Goal: Contribute content: Contribute content

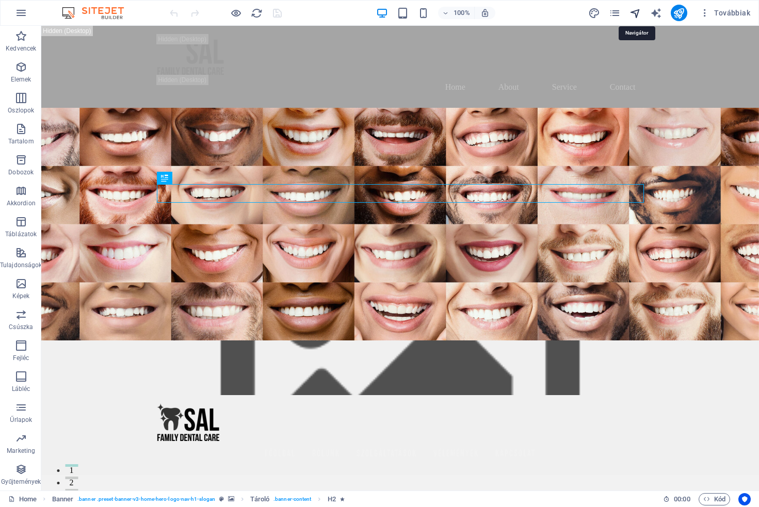
click at [639, 11] on icon "navigator" at bounding box center [635, 13] width 12 height 12
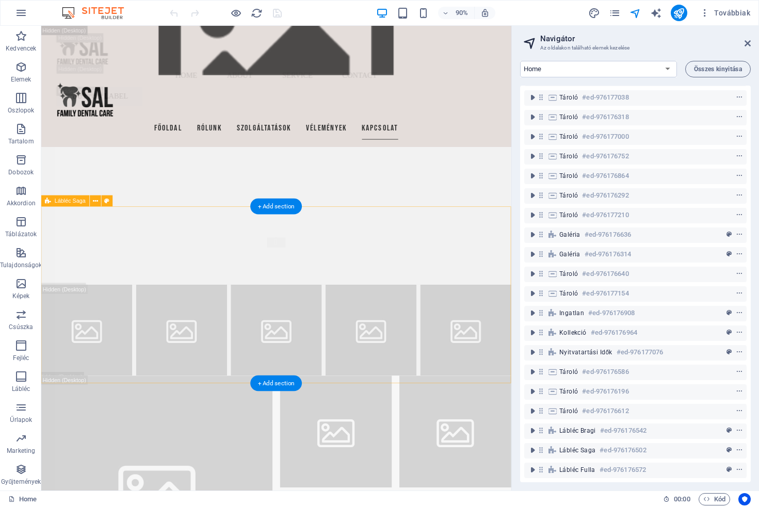
scroll to position [16294, 0]
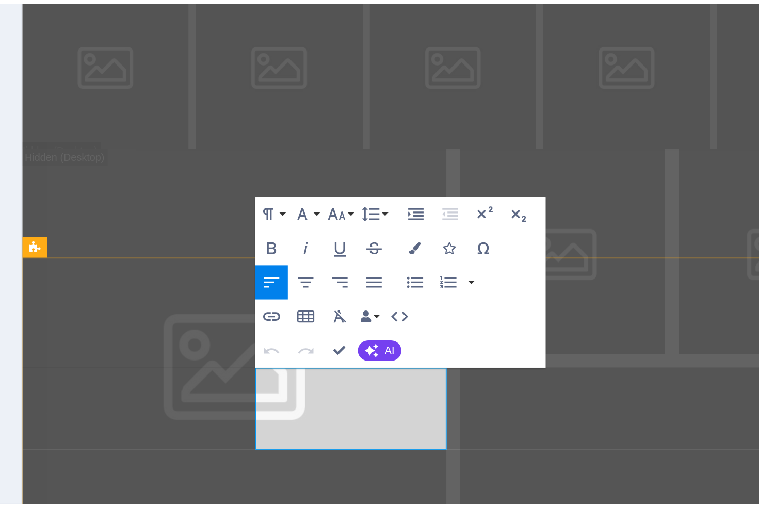
scroll to position [16998, 0]
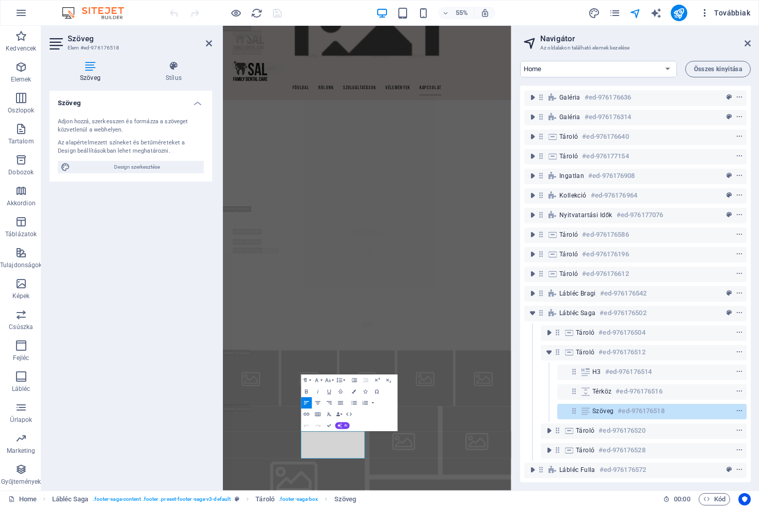
click at [725, 10] on span "Továbbiak" at bounding box center [725, 13] width 51 height 10
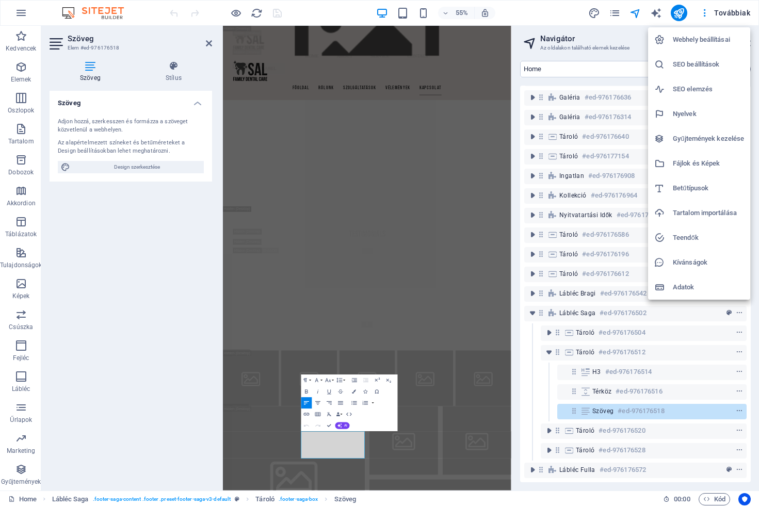
click at [723, 38] on h6 "Webhely beállításai" at bounding box center [708, 40] width 71 height 12
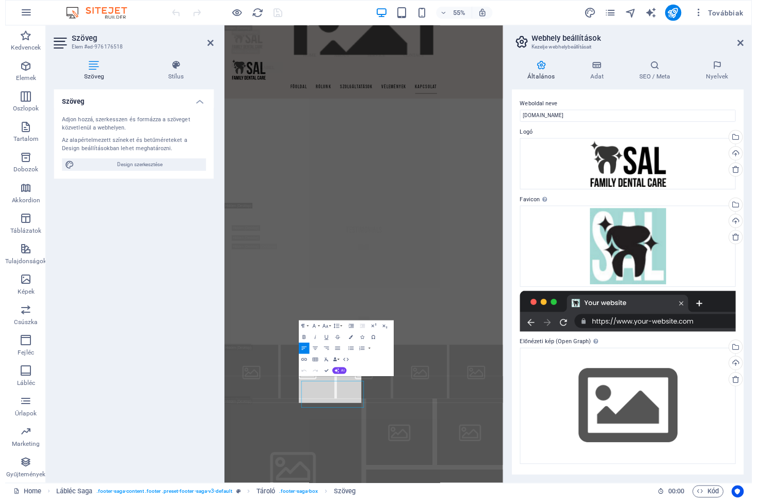
scroll to position [17078, 0]
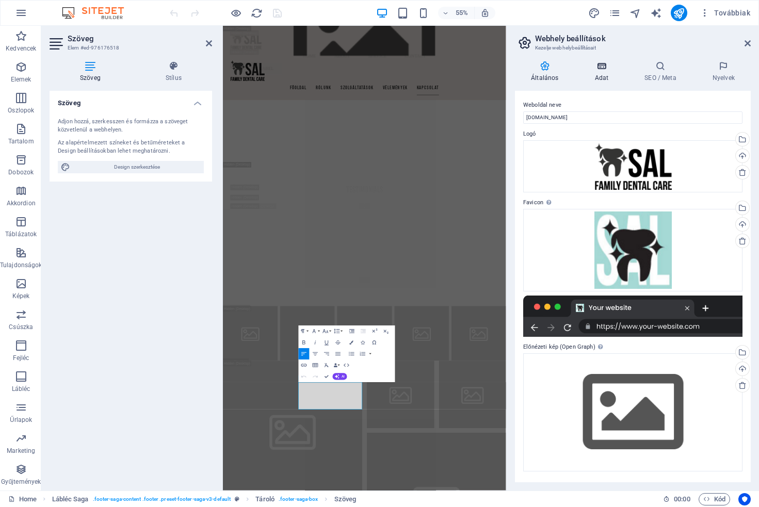
click at [600, 69] on icon at bounding box center [601, 66] width 46 height 10
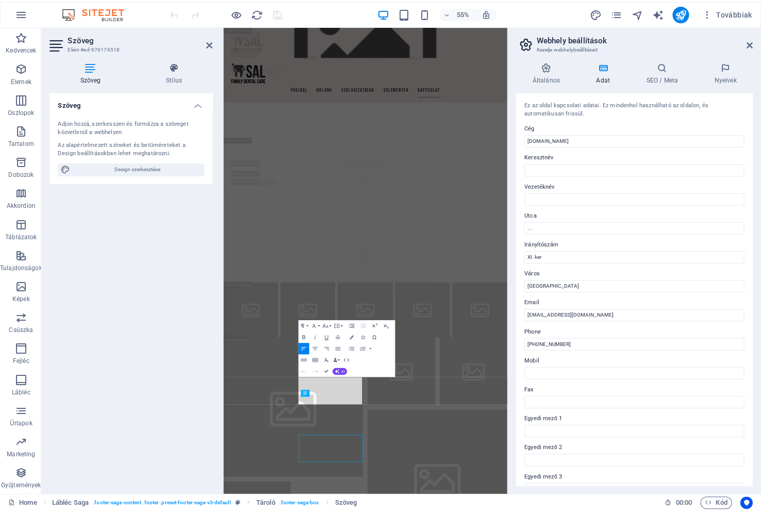
scroll to position [16989, 0]
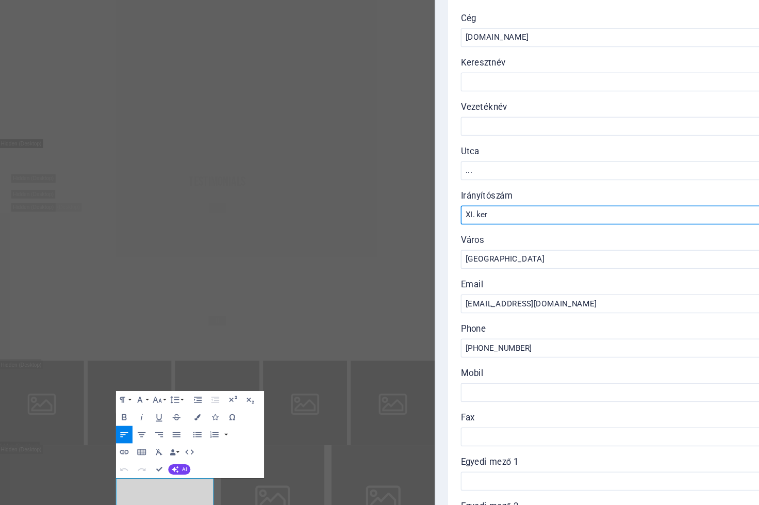
drag, startPoint x: 321, startPoint y: 139, endPoint x: 296, endPoint y: 138, distance: 24.8
click at [524, 248] on input "XI. ker" at bounding box center [633, 254] width 219 height 12
type input "1124"
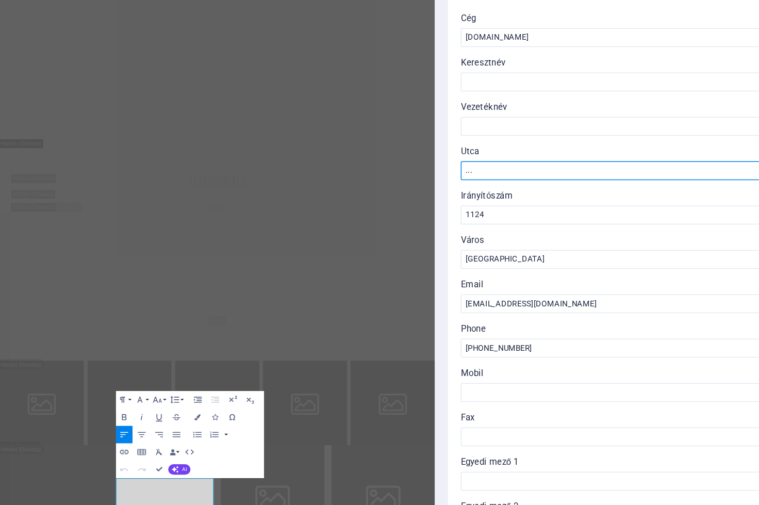
click at [524, 219] on input "..." at bounding box center [633, 225] width 219 height 12
paste input "[STREET_ADDRESS]. (Presidentis fogászat épülete)"
type input "[STREET_ADDRESS]. (Presidentis fogászat épülete)"
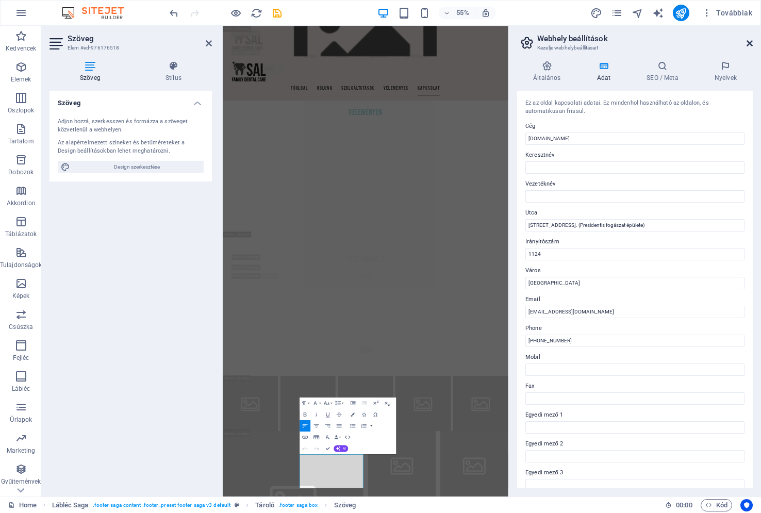
click at [750, 42] on icon at bounding box center [750, 43] width 6 height 8
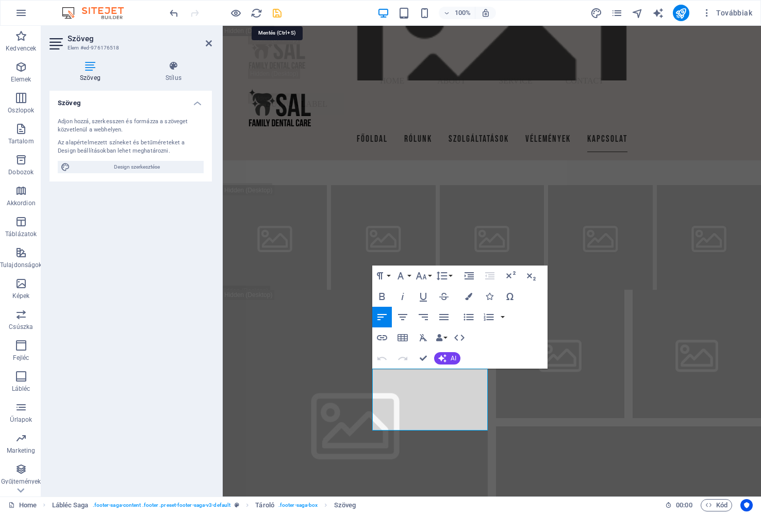
click at [277, 12] on icon "save" at bounding box center [277, 13] width 12 height 12
checkbox input "false"
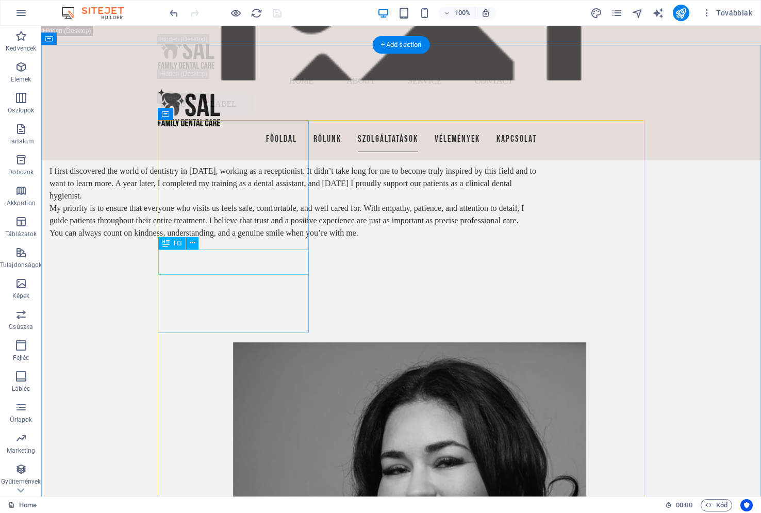
scroll to position [4381, 0]
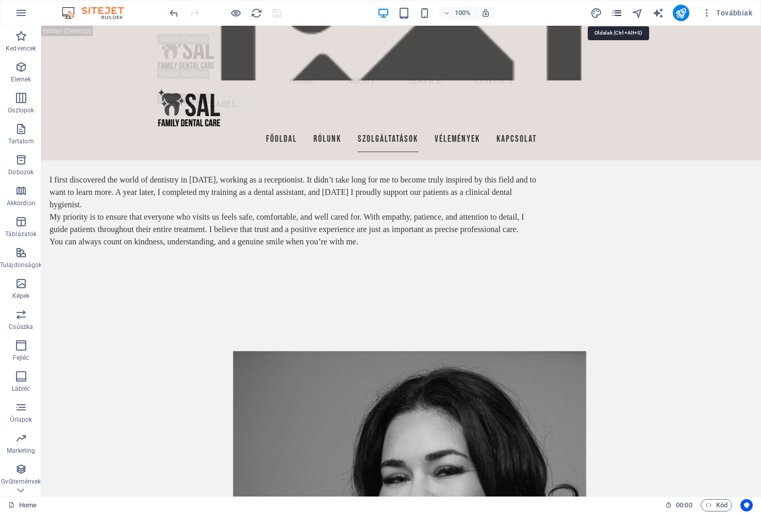
click at [619, 12] on icon "pages" at bounding box center [617, 13] width 12 height 12
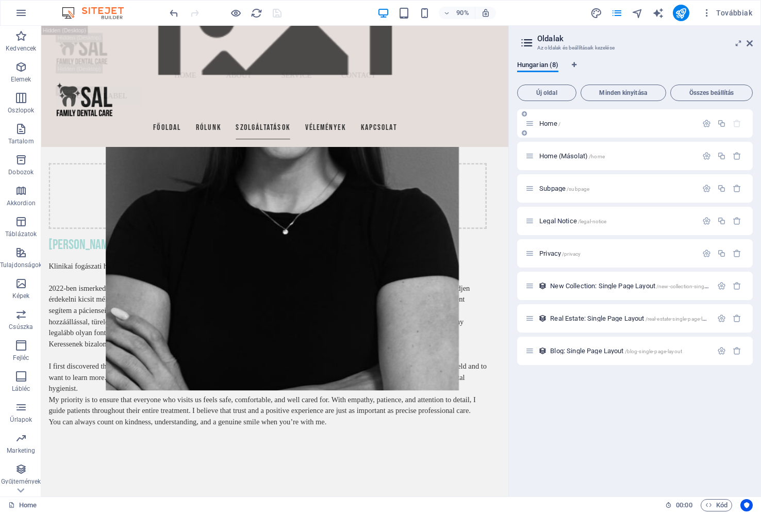
click at [586, 123] on p "Home /" at bounding box center [617, 123] width 155 height 7
click at [749, 41] on icon at bounding box center [750, 43] width 6 height 8
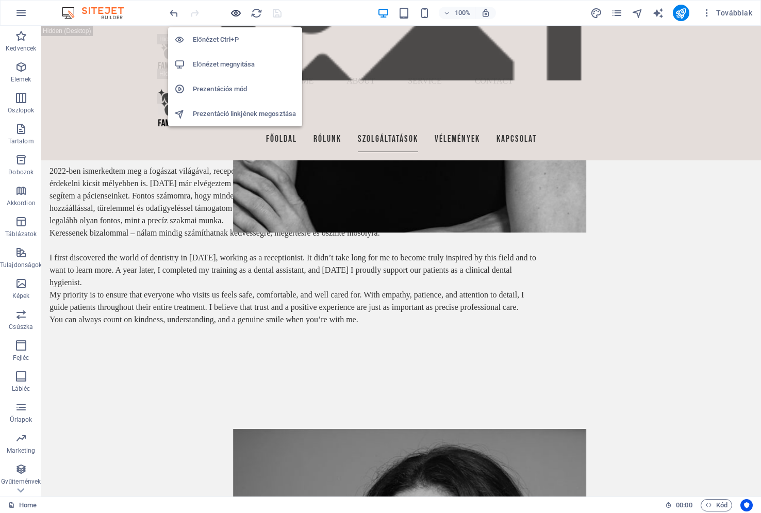
click at [232, 11] on icon "button" at bounding box center [236, 13] width 12 height 12
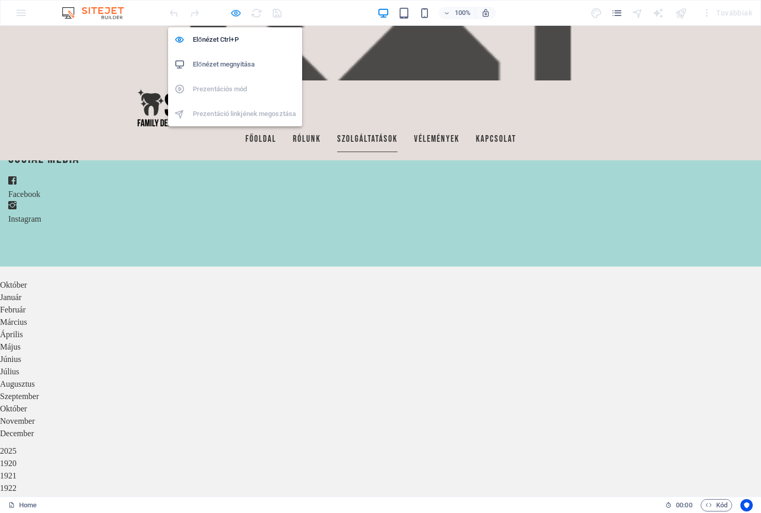
scroll to position [2538, 0]
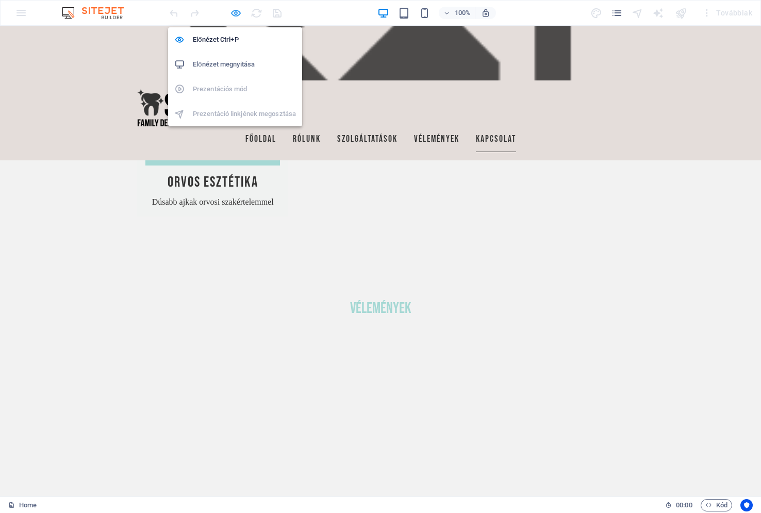
click at [237, 12] on icon "button" at bounding box center [236, 13] width 12 height 12
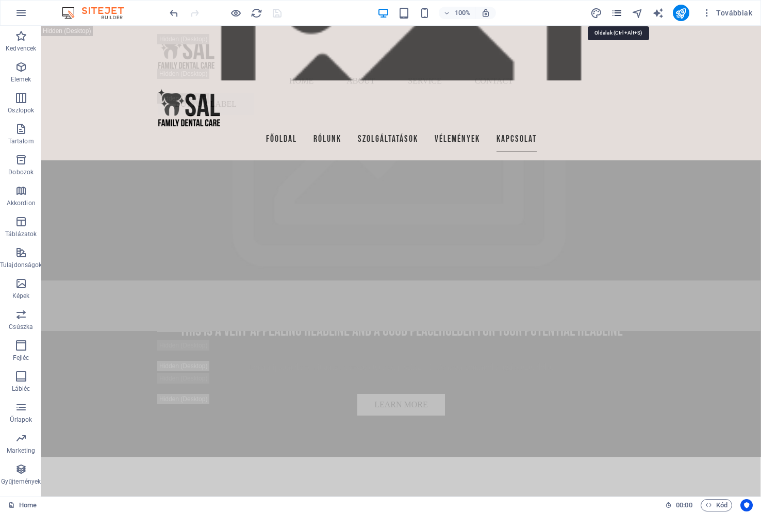
click at [619, 12] on icon "pages" at bounding box center [617, 13] width 12 height 12
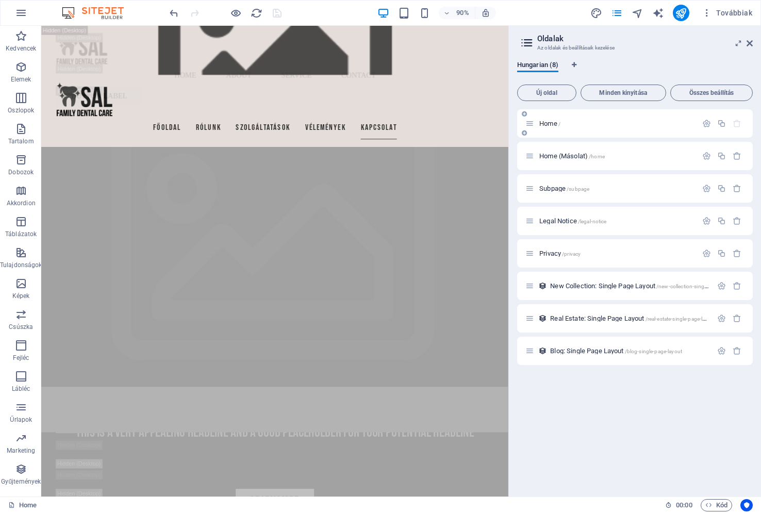
click at [546, 123] on span "Home /" at bounding box center [550, 124] width 21 height 8
click at [531, 125] on icon at bounding box center [530, 123] width 9 height 9
click at [546, 125] on span "Home /" at bounding box center [550, 124] width 21 height 8
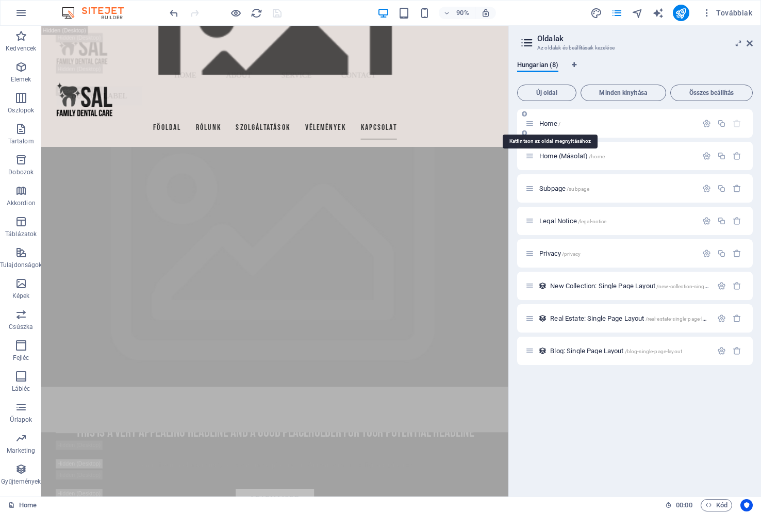
click at [546, 125] on span "Home /" at bounding box center [550, 124] width 21 height 8
click at [565, 125] on p "Home /" at bounding box center [617, 123] width 155 height 7
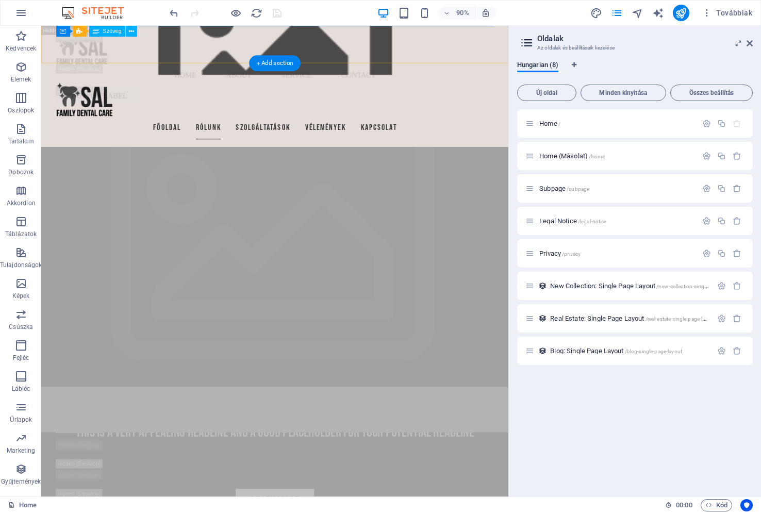
scroll to position [2816, 0]
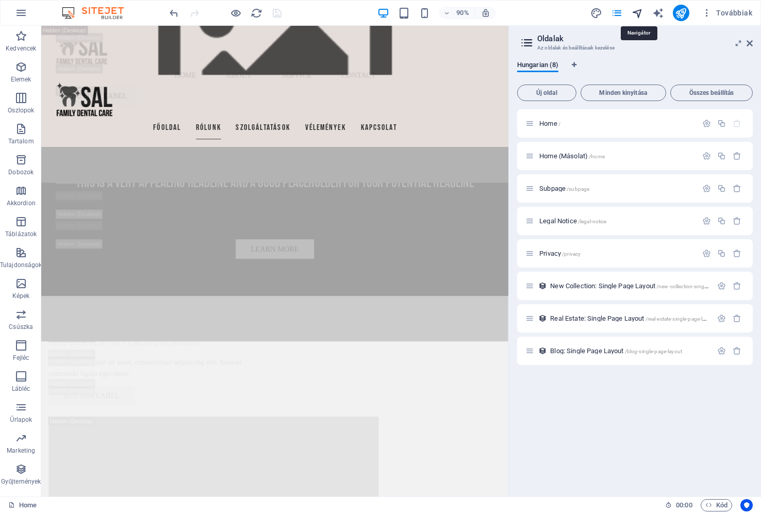
click at [642, 14] on icon "navigator" at bounding box center [638, 13] width 12 height 12
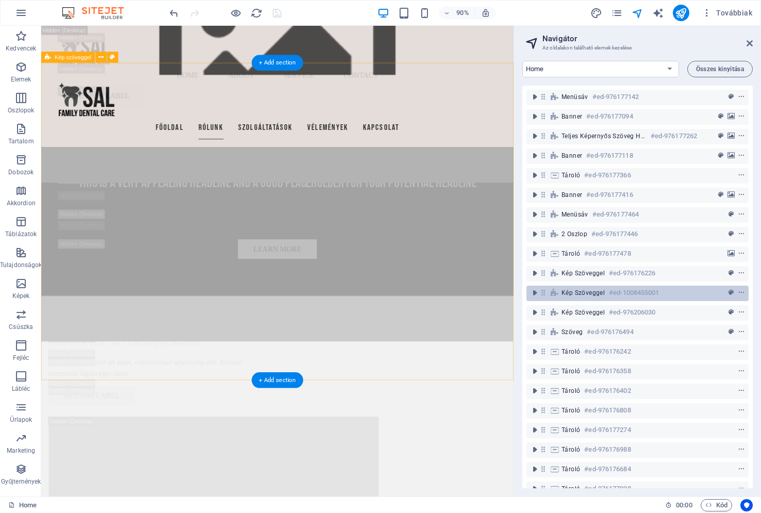
drag, startPoint x: 687, startPoint y: 311, endPoint x: 685, endPoint y: 289, distance: 21.7
click at [685, 289] on div "Menüsáv #ed-976177142 Banner #ed-976177094 Teljes képernyős szöveg háttérrel #e…" at bounding box center [638, 287] width 231 height 403
click at [738, 291] on icon "context-menu" at bounding box center [741, 292] width 7 height 7
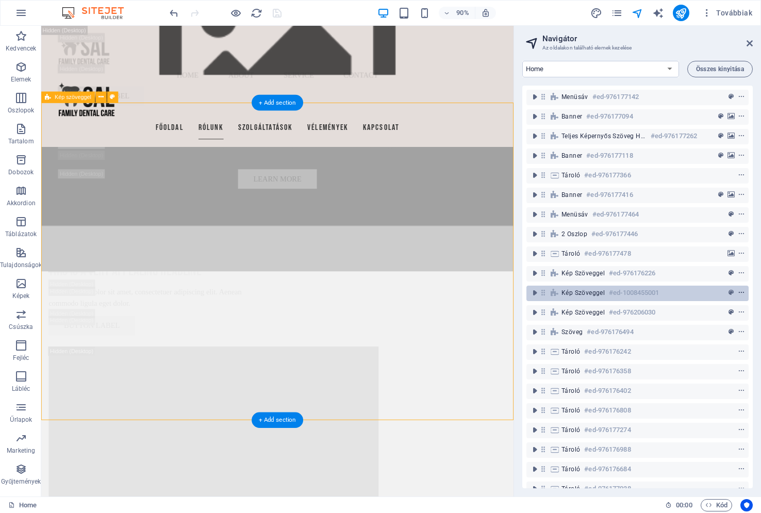
scroll to position [2771, 0]
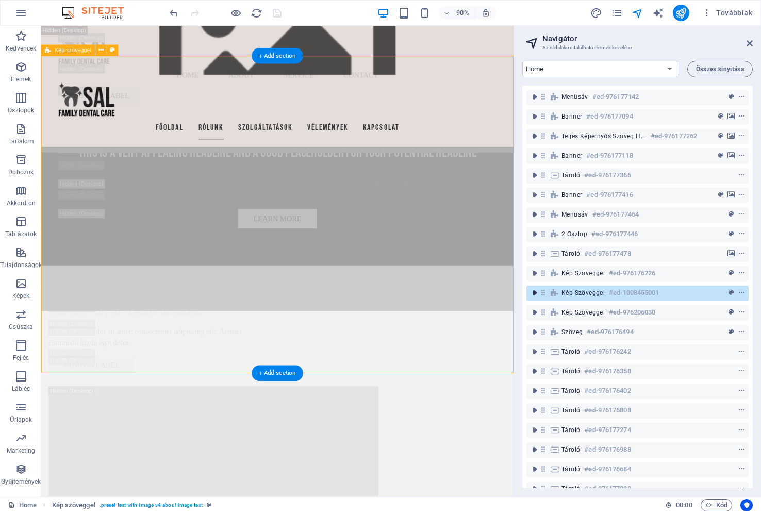
click at [536, 295] on icon "toggle-expand" at bounding box center [535, 293] width 10 height 10
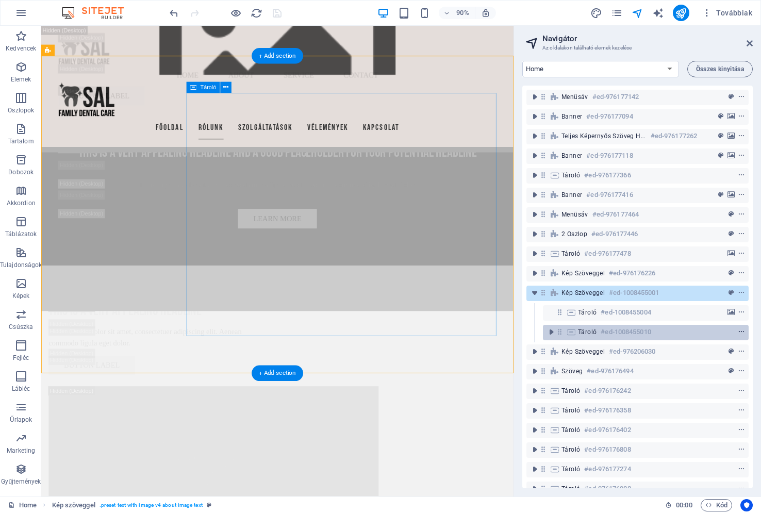
drag, startPoint x: 741, startPoint y: 291, endPoint x: 742, endPoint y: 333, distance: 42.3
click at [742, 333] on div "Menüsáv #ed-976177142 Banner #ed-976177094 Teljes képernyős szöveg háttérrel #e…" at bounding box center [638, 287] width 231 height 403
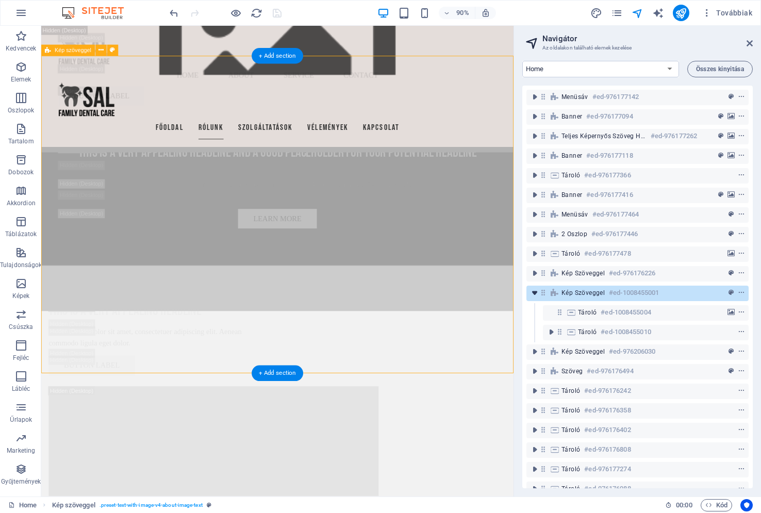
click at [533, 293] on icon "toggle-expand" at bounding box center [535, 293] width 10 height 10
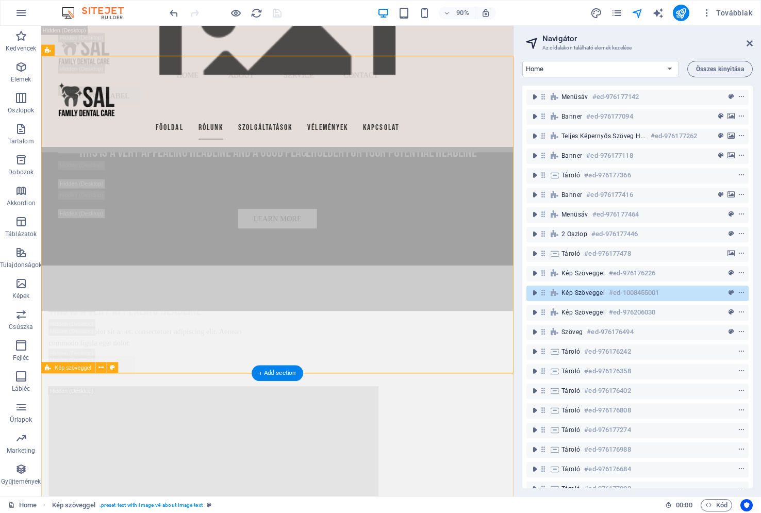
click at [73, 368] on span "Kép szöveggel" at bounding box center [73, 368] width 37 height 6
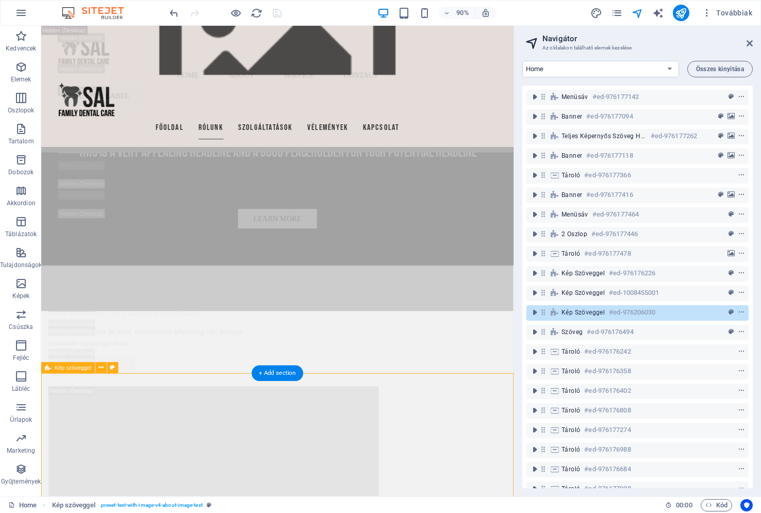
click at [73, 368] on span "Kép szöveggel" at bounding box center [73, 368] width 37 height 6
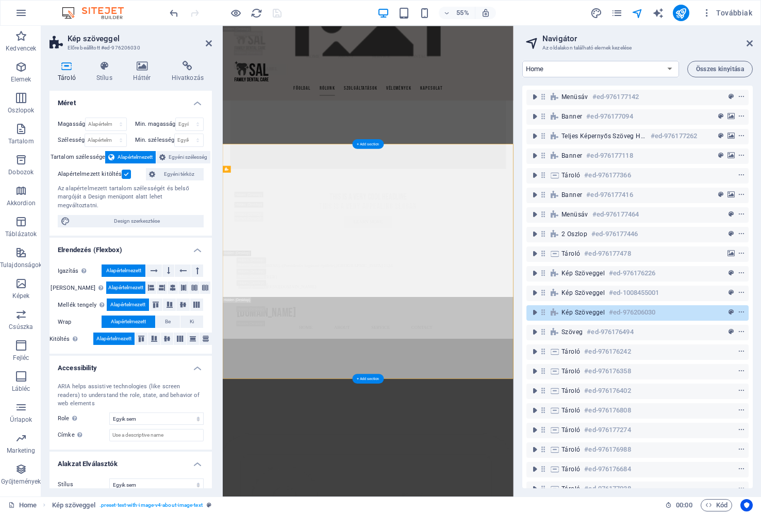
scroll to position [4019, 0]
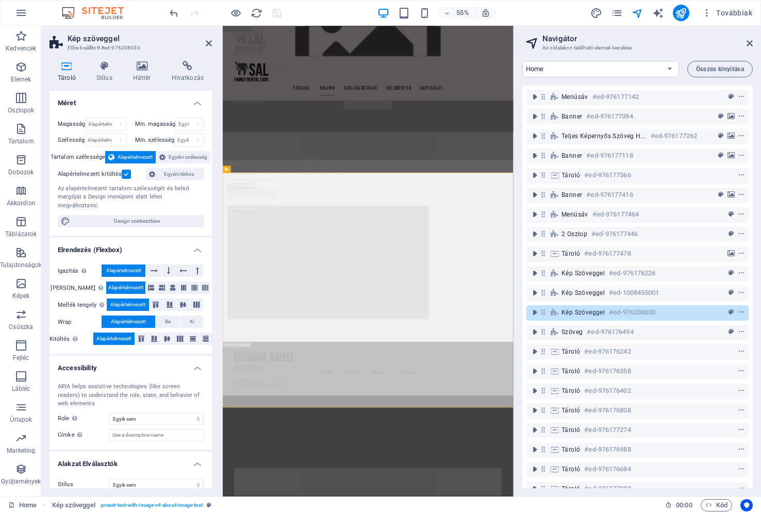
click at [101, 375] on div "ARIA helps assistive technologies (like screen readers) to understand the role,…" at bounding box center [131, 412] width 163 height 75
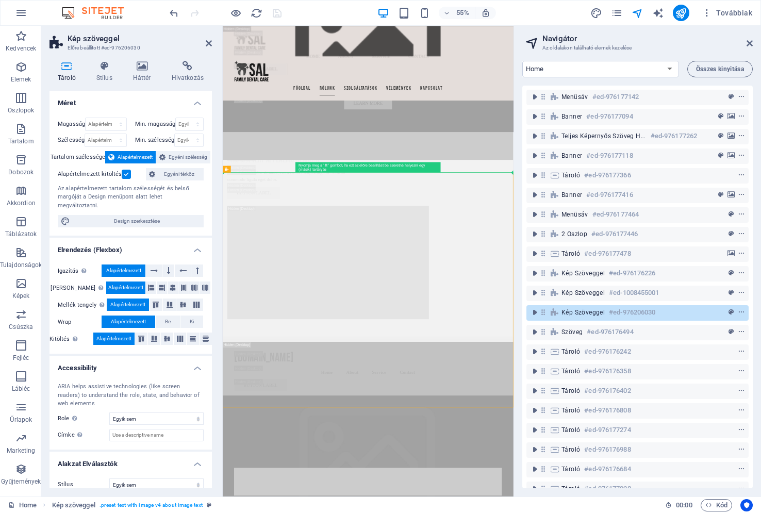
drag, startPoint x: 449, startPoint y: 195, endPoint x: 241, endPoint y: 208, distance: 208.3
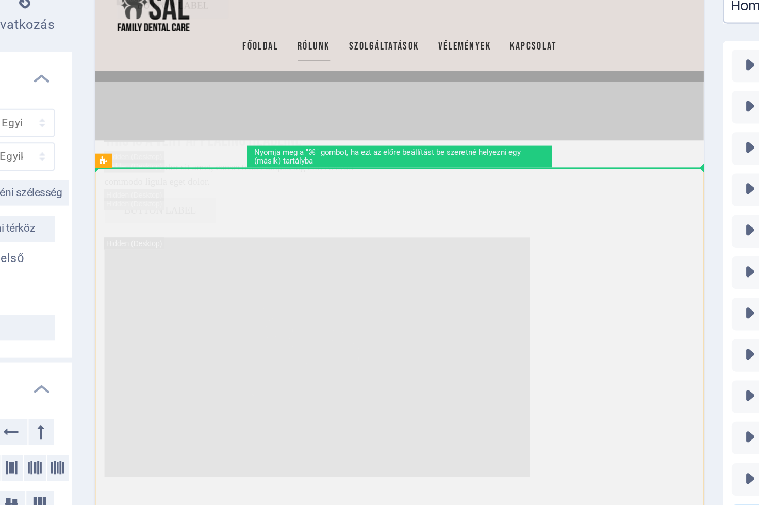
drag, startPoint x: 142, startPoint y: -8, endPoint x: 101, endPoint y: 116, distance: 131.0
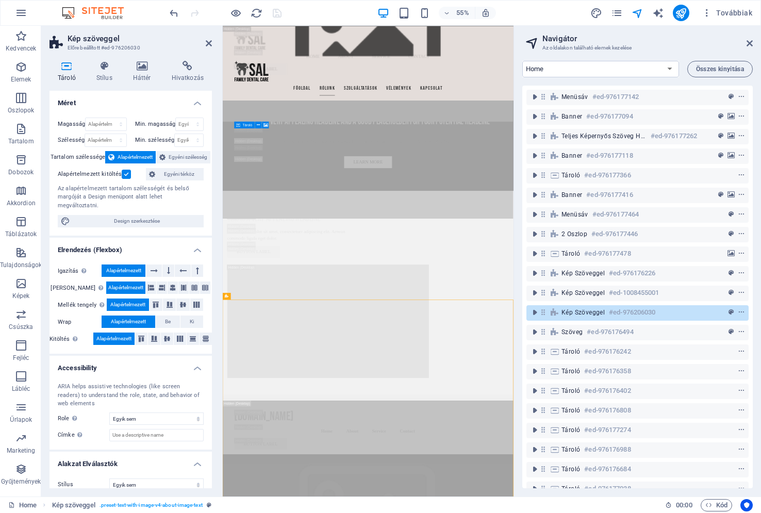
scroll to position [3736, 0]
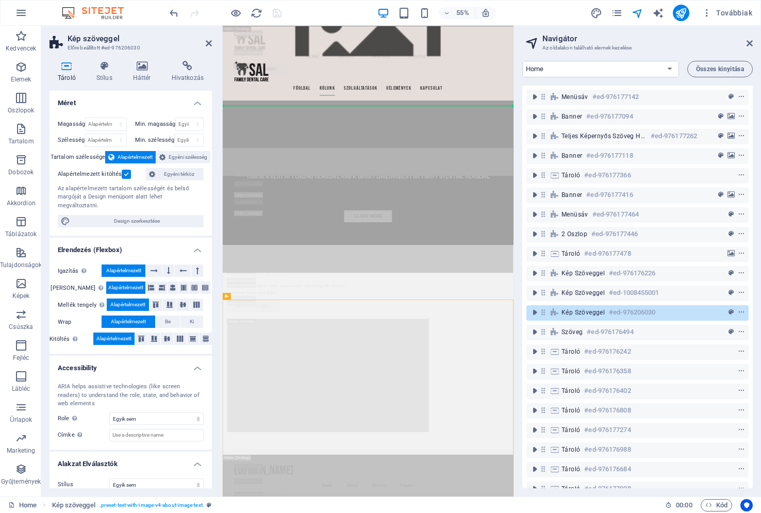
drag, startPoint x: 450, startPoint y: 321, endPoint x: 250, endPoint y: 162, distance: 255.2
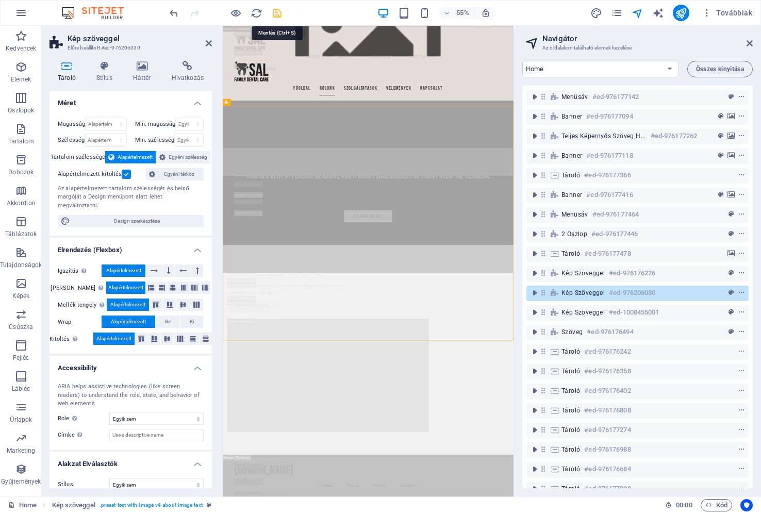
click at [278, 12] on icon "save" at bounding box center [277, 13] width 12 height 12
checkbox input "false"
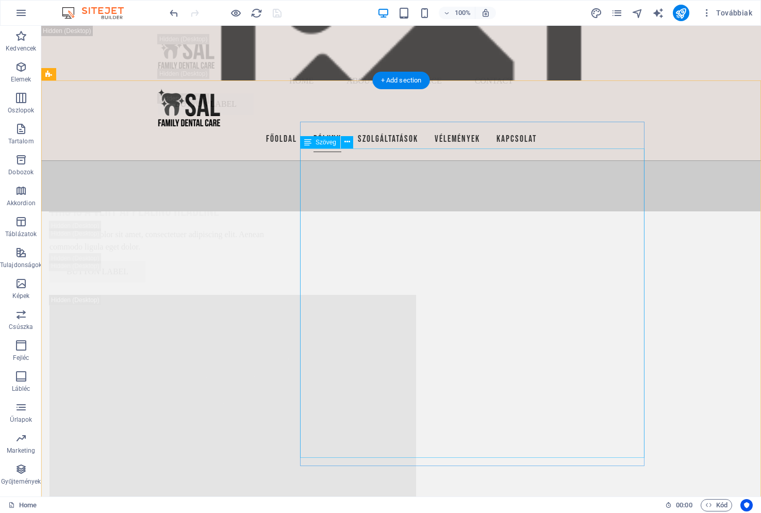
scroll to position [2607, 0]
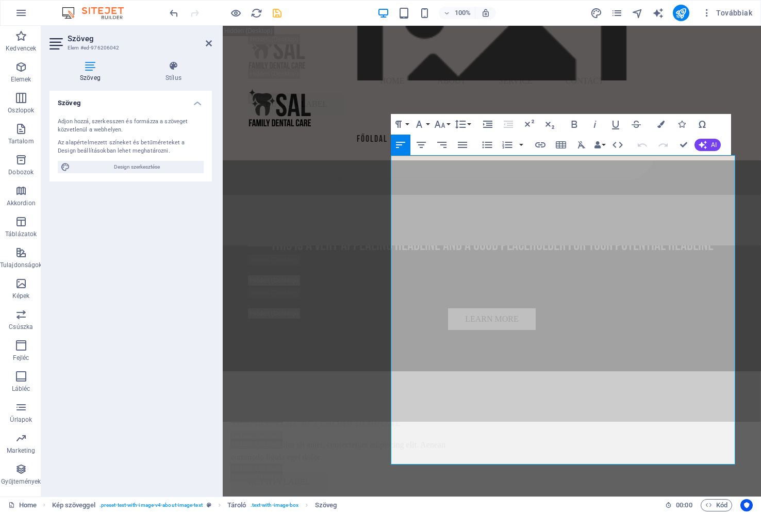
drag, startPoint x: 392, startPoint y: 206, endPoint x: 577, endPoint y: 513, distance: 358.8
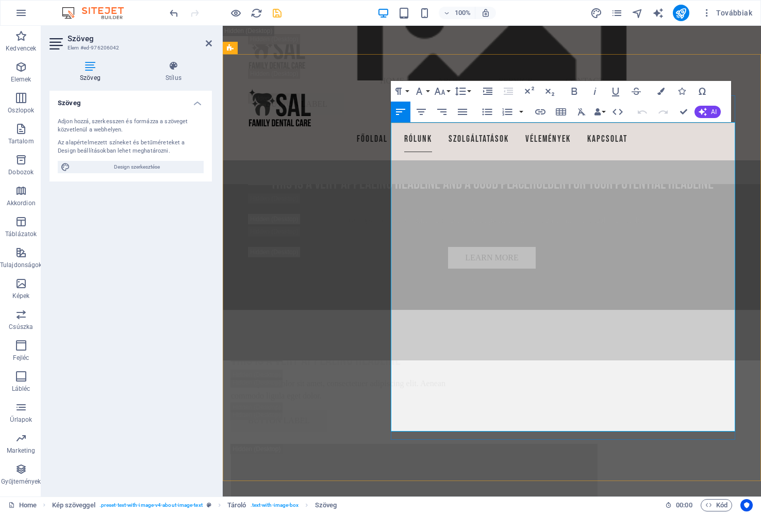
scroll to position [19754, 2]
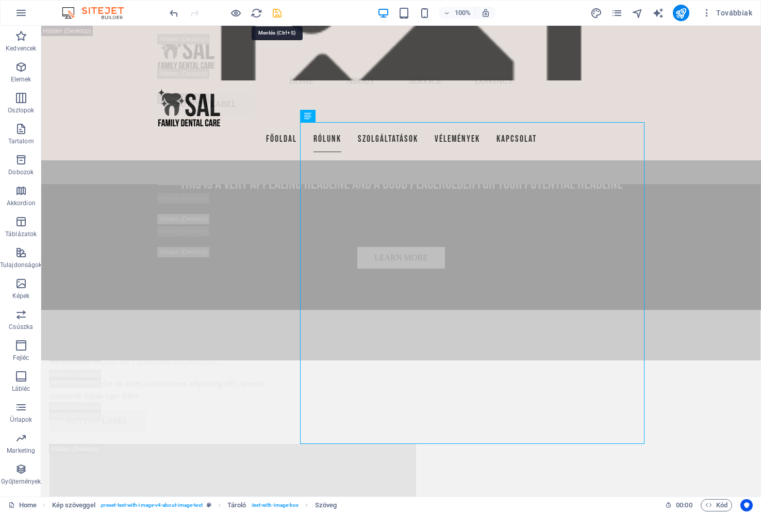
click at [277, 13] on icon "save" at bounding box center [277, 13] width 12 height 12
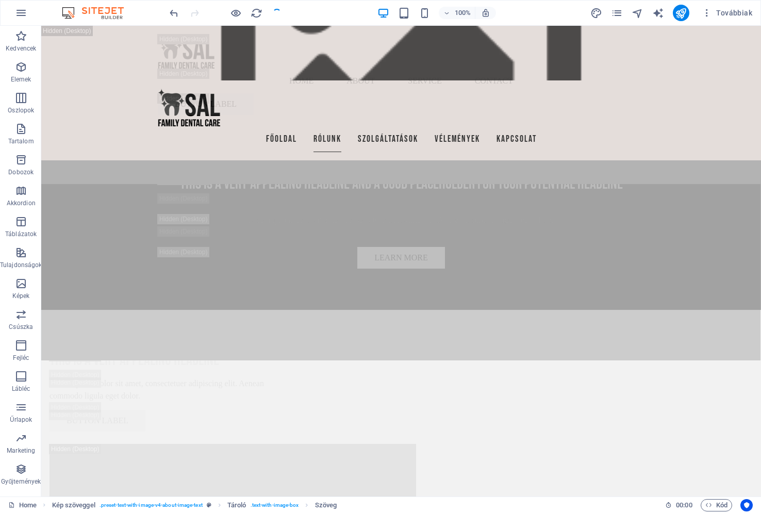
checkbox input "false"
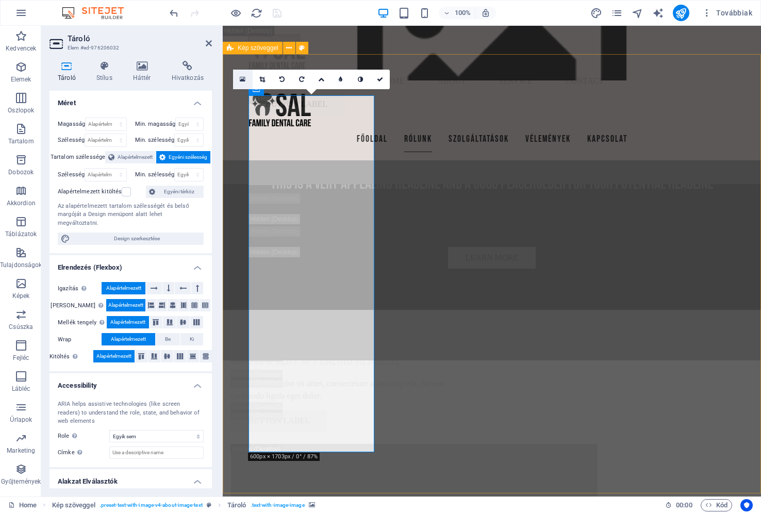
click at [241, 78] on icon at bounding box center [243, 79] width 6 height 7
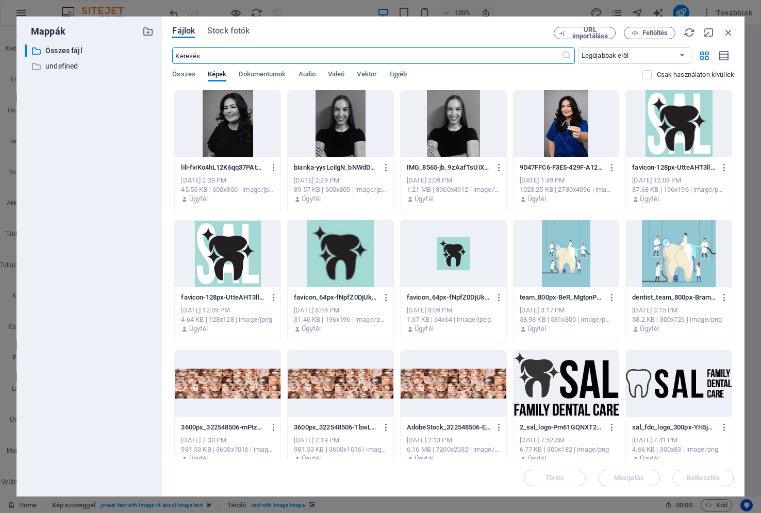
scroll to position [3724, 0]
click at [643, 31] on span "Feltöltés" at bounding box center [656, 33] width 26 height 6
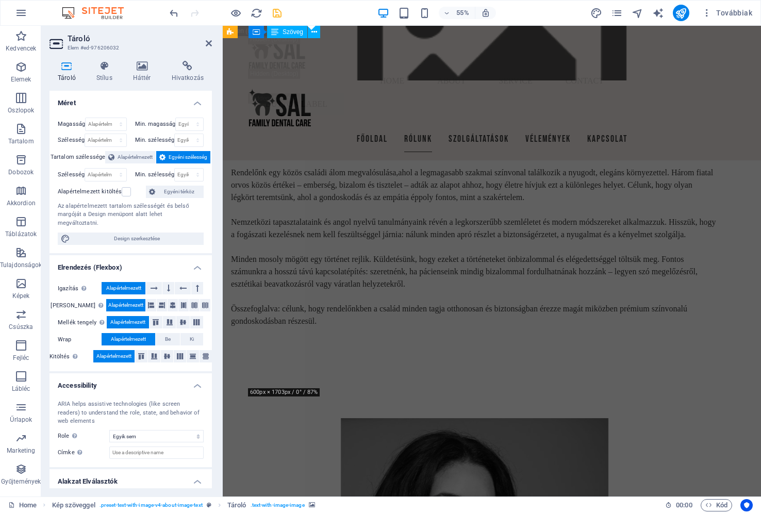
scroll to position [2698, 0]
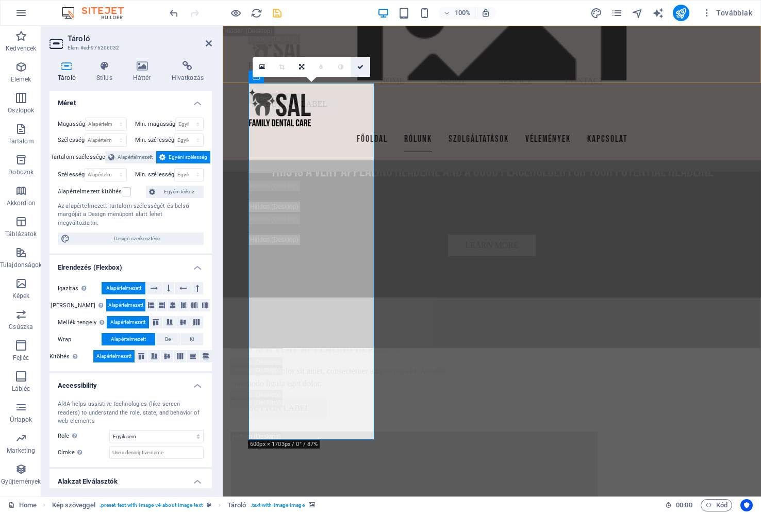
click at [361, 68] on icon at bounding box center [361, 67] width 6 height 6
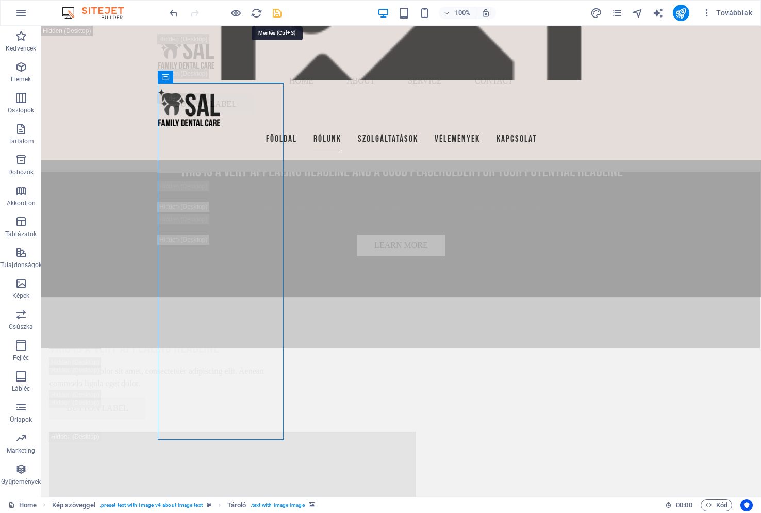
click at [279, 10] on icon "save" at bounding box center [277, 13] width 12 height 12
checkbox input "false"
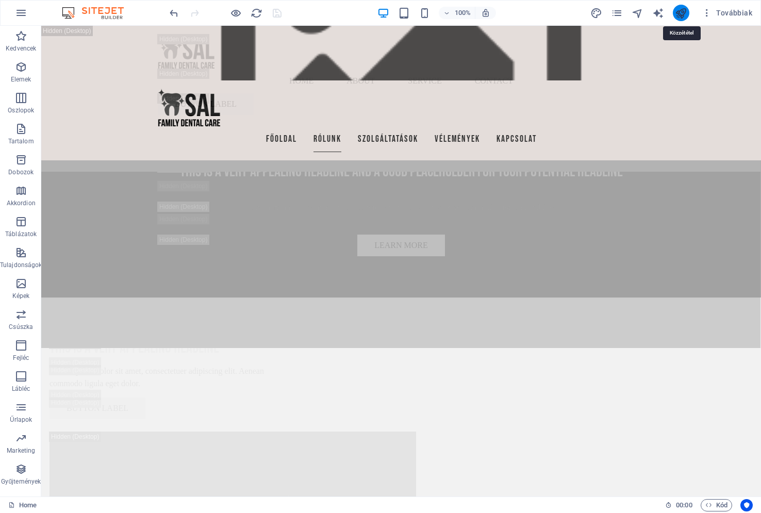
click at [684, 13] on icon "publish" at bounding box center [681, 13] width 12 height 12
